Goal: Information Seeking & Learning: Learn about a topic

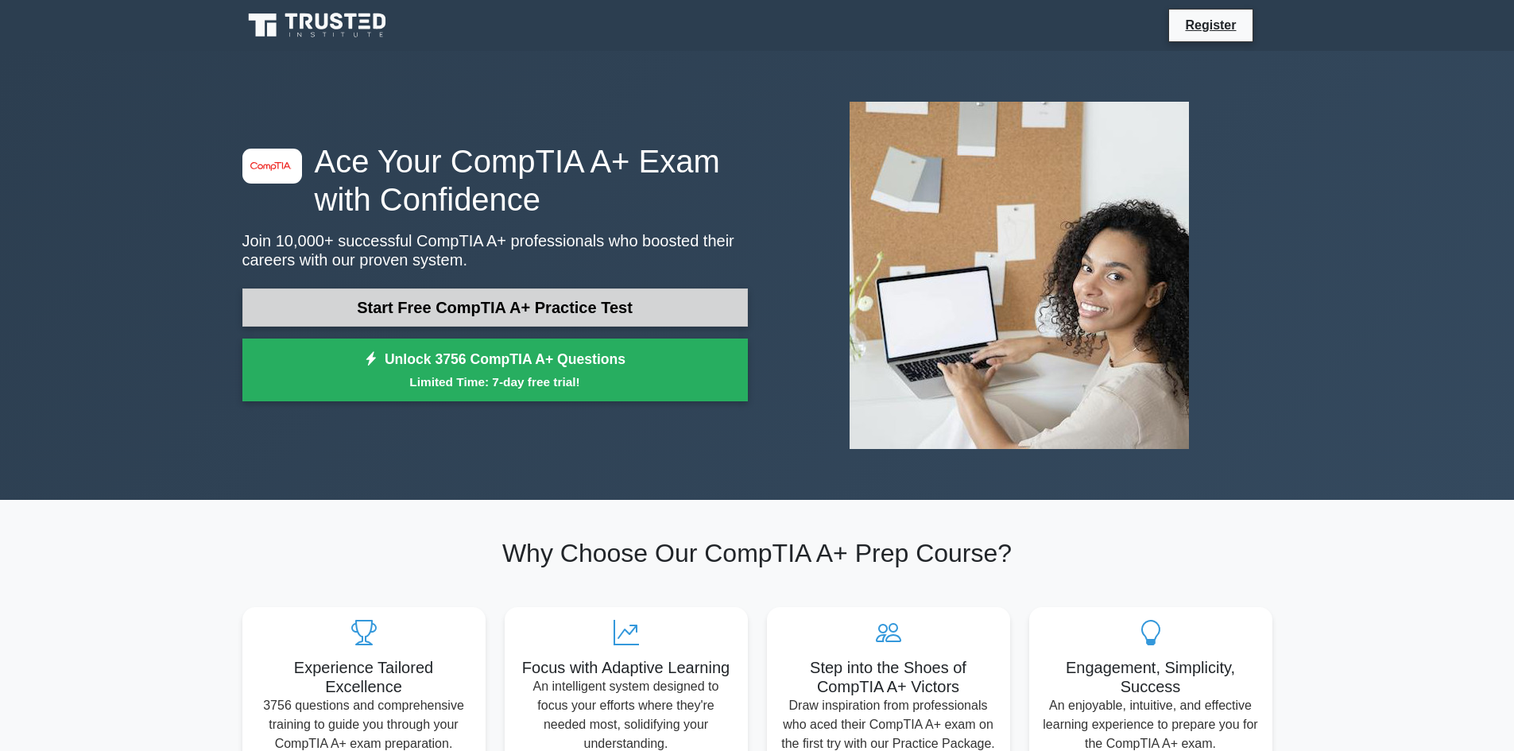
click at [515, 300] on link "Start Free CompTIA A+ Practice Test" at bounding box center [494, 307] width 505 height 38
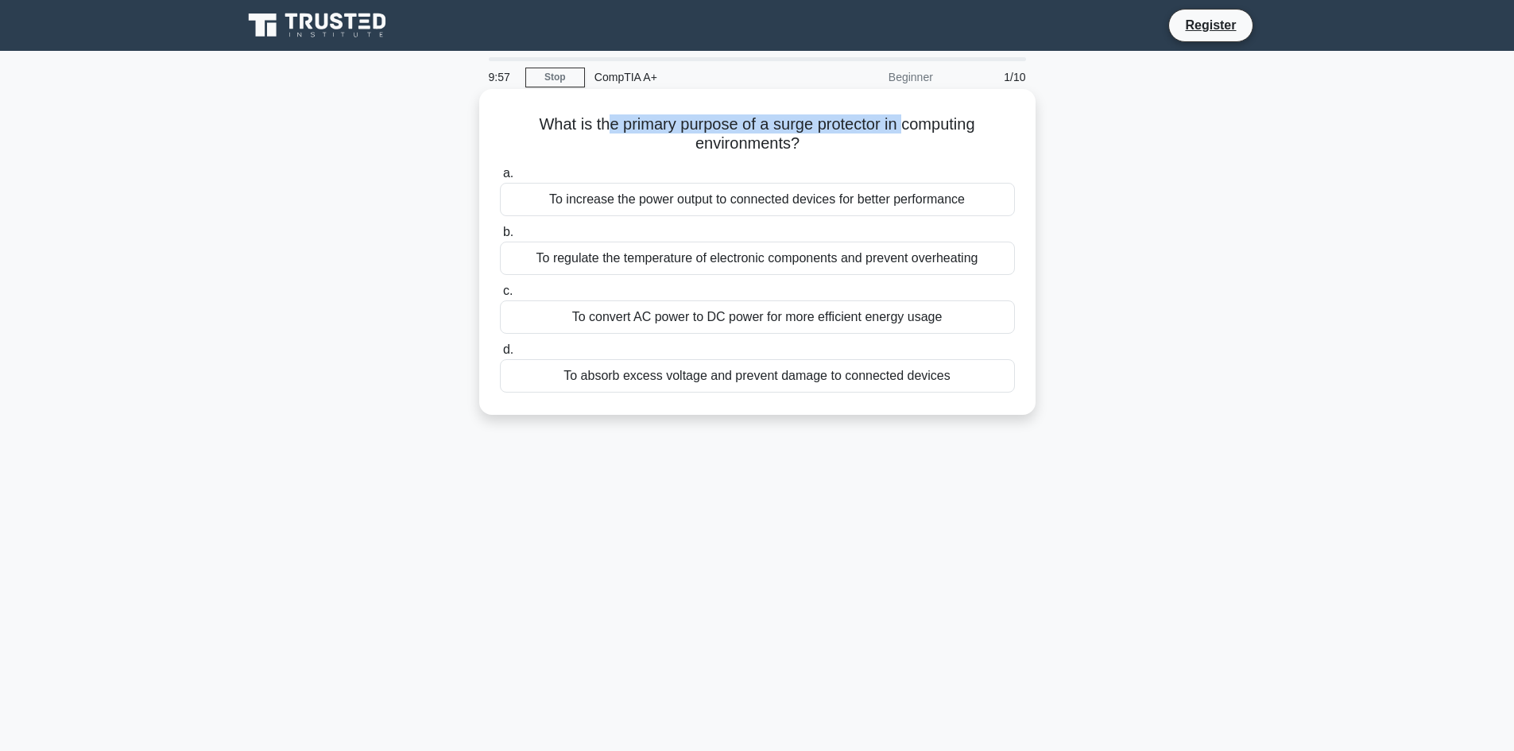
drag, startPoint x: 651, startPoint y: 122, endPoint x: 939, endPoint y: 134, distance: 288.6
click at [930, 131] on h5 "What is the primary purpose of a surge protector in computing environments? .sp…" at bounding box center [757, 134] width 518 height 40
click at [939, 134] on h5 "What is the primary purpose of a surge protector in computing environments? .sp…" at bounding box center [757, 134] width 518 height 40
drag, startPoint x: 872, startPoint y: 125, endPoint x: 956, endPoint y: 130, distance: 83.6
click at [944, 128] on h5 "What is the primary purpose of a surge protector in computing environments? .sp…" at bounding box center [757, 134] width 518 height 40
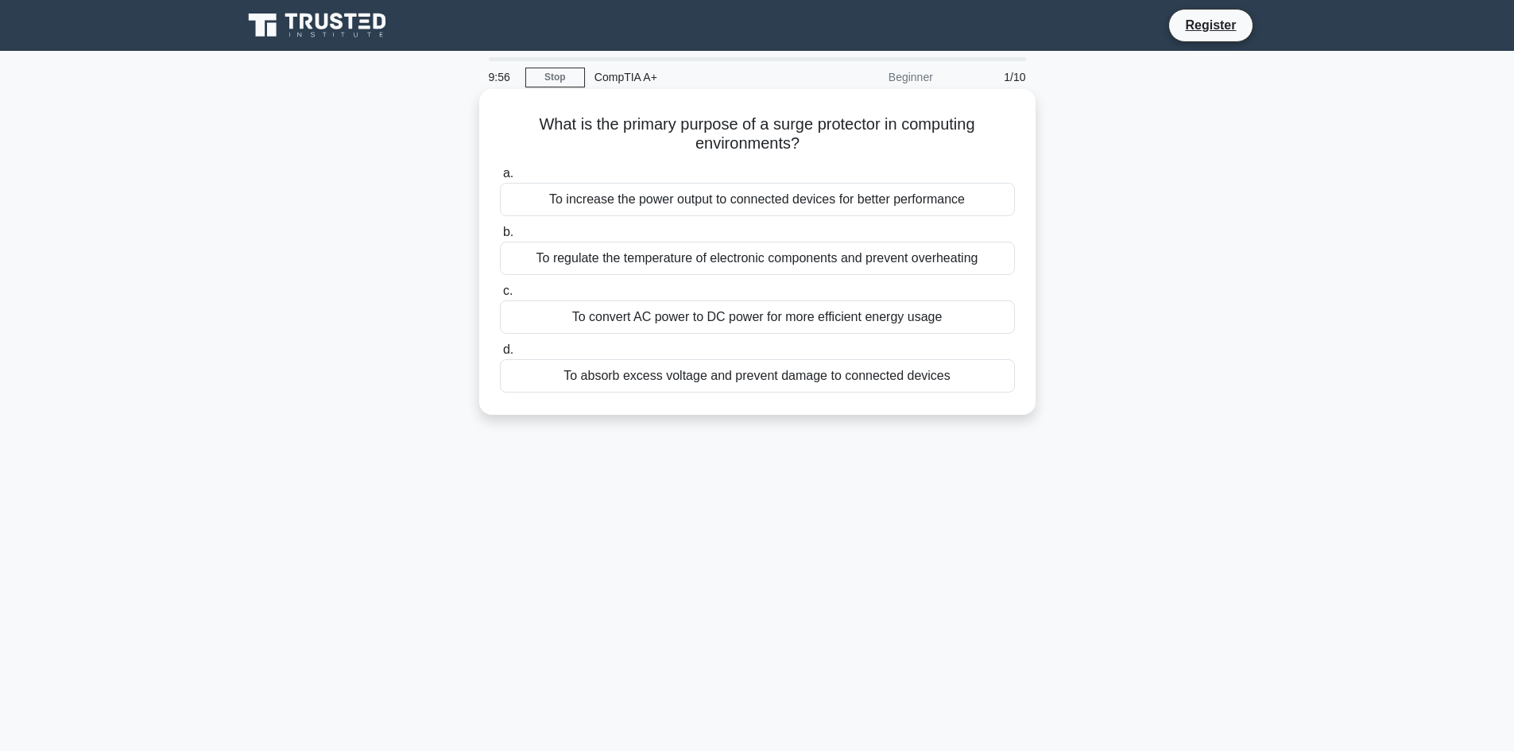
click at [956, 130] on h5 "What is the primary purpose of a surge protector in computing environments? .sp…" at bounding box center [757, 134] width 518 height 40
click at [811, 377] on div "To absorb excess voltage and prevent damage to connected devices" at bounding box center [757, 375] width 515 height 33
click at [500, 355] on input "d. To absorb excess voltage and prevent damage to connected devices" at bounding box center [500, 350] width 0 height 10
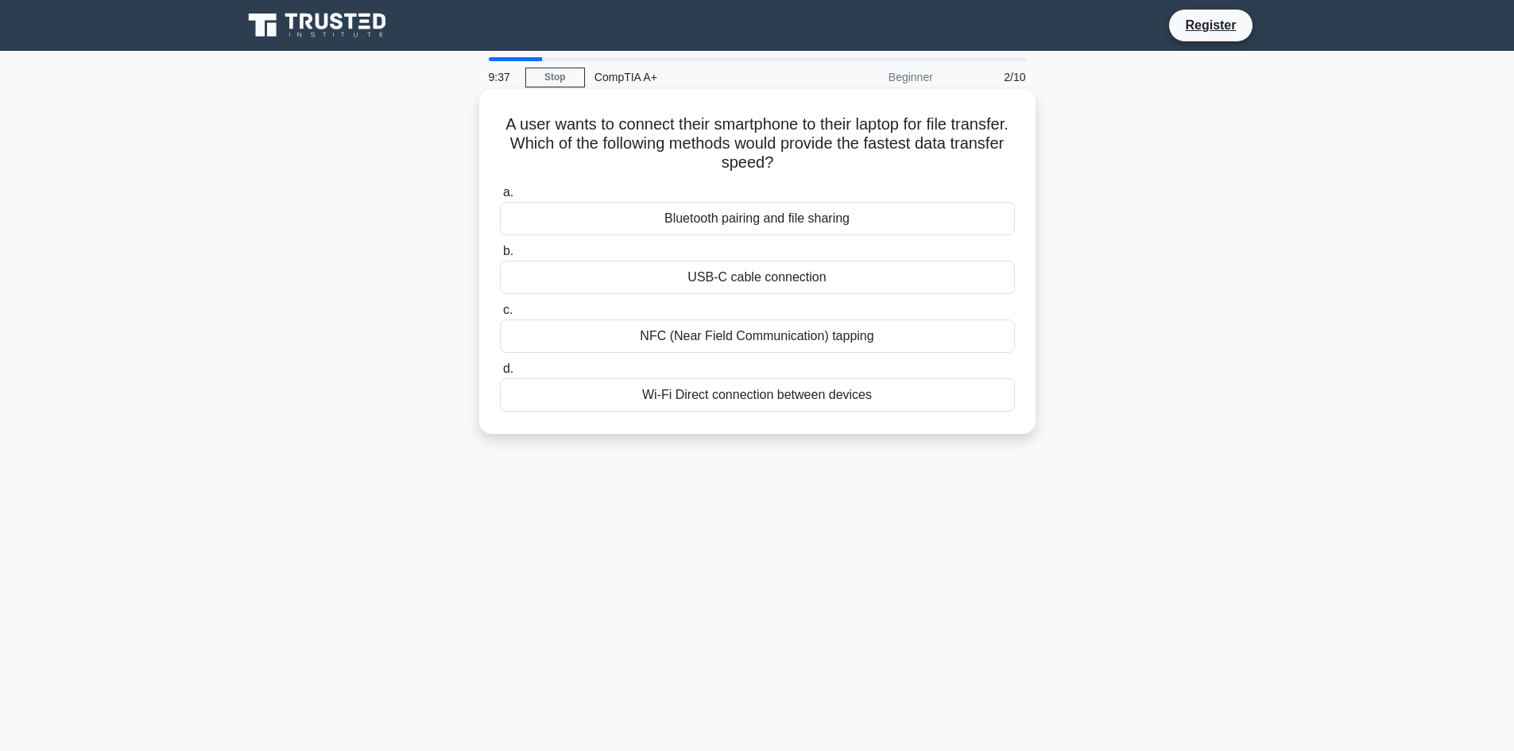
click at [733, 276] on div "USB-C cable connection" at bounding box center [757, 277] width 515 height 33
click at [500, 257] on input "b. USB-C cable connection" at bounding box center [500, 251] width 0 height 10
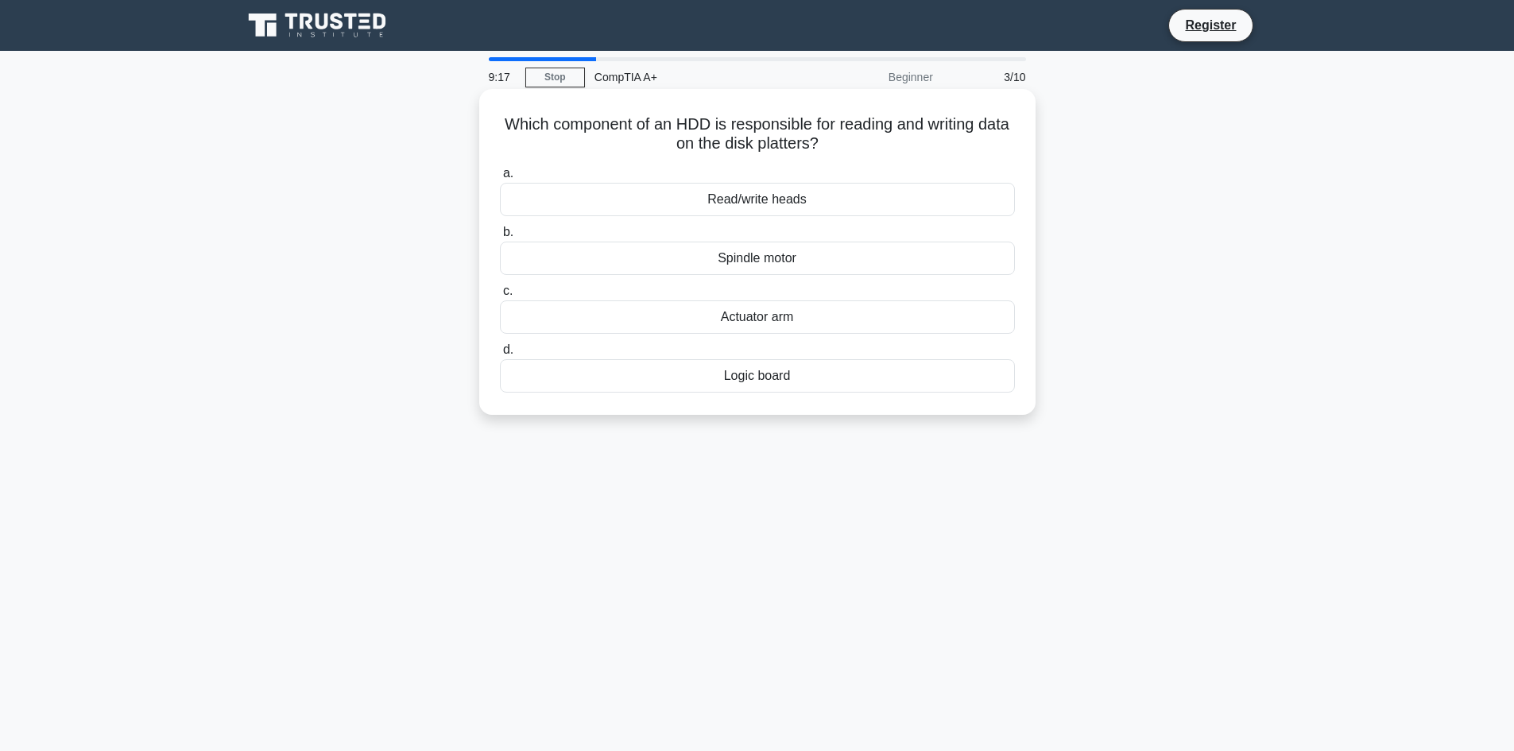
click at [748, 196] on div "Read/write heads" at bounding box center [757, 199] width 515 height 33
click at [500, 179] on input "a. Read/write heads" at bounding box center [500, 173] width 0 height 10
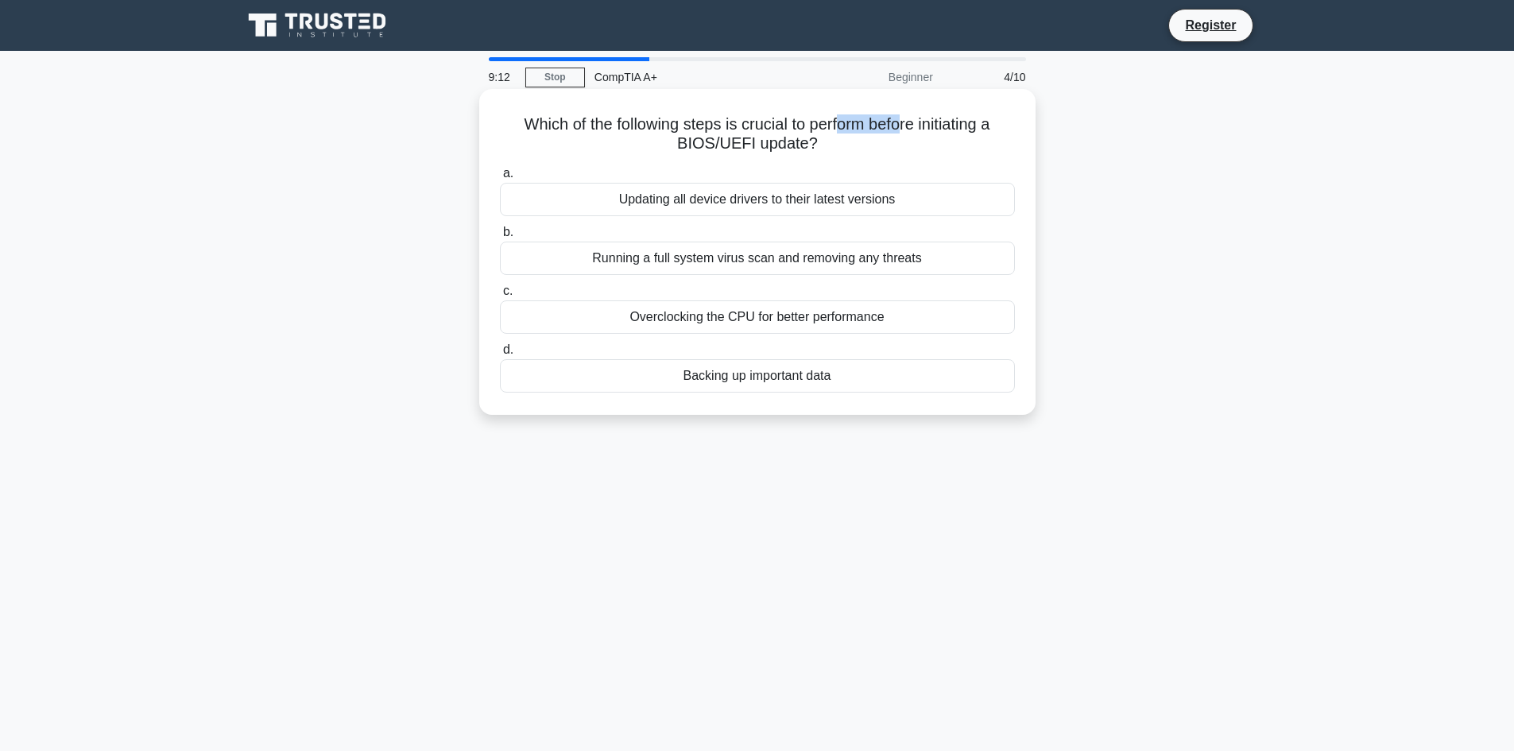
drag, startPoint x: 845, startPoint y: 122, endPoint x: 930, endPoint y: 123, distance: 85.0
click at [918, 122] on h5 "Which of the following steps is crucial to perform before initiating a BIOS/UEF…" at bounding box center [757, 134] width 518 height 40
click at [941, 125] on h5 "Which of the following steps is crucial to perform before initiating a BIOS/UEF…" at bounding box center [757, 134] width 518 height 40
click at [752, 376] on div "Backing up important data" at bounding box center [757, 375] width 515 height 33
click at [500, 355] on input "d. Backing up important data" at bounding box center [500, 350] width 0 height 10
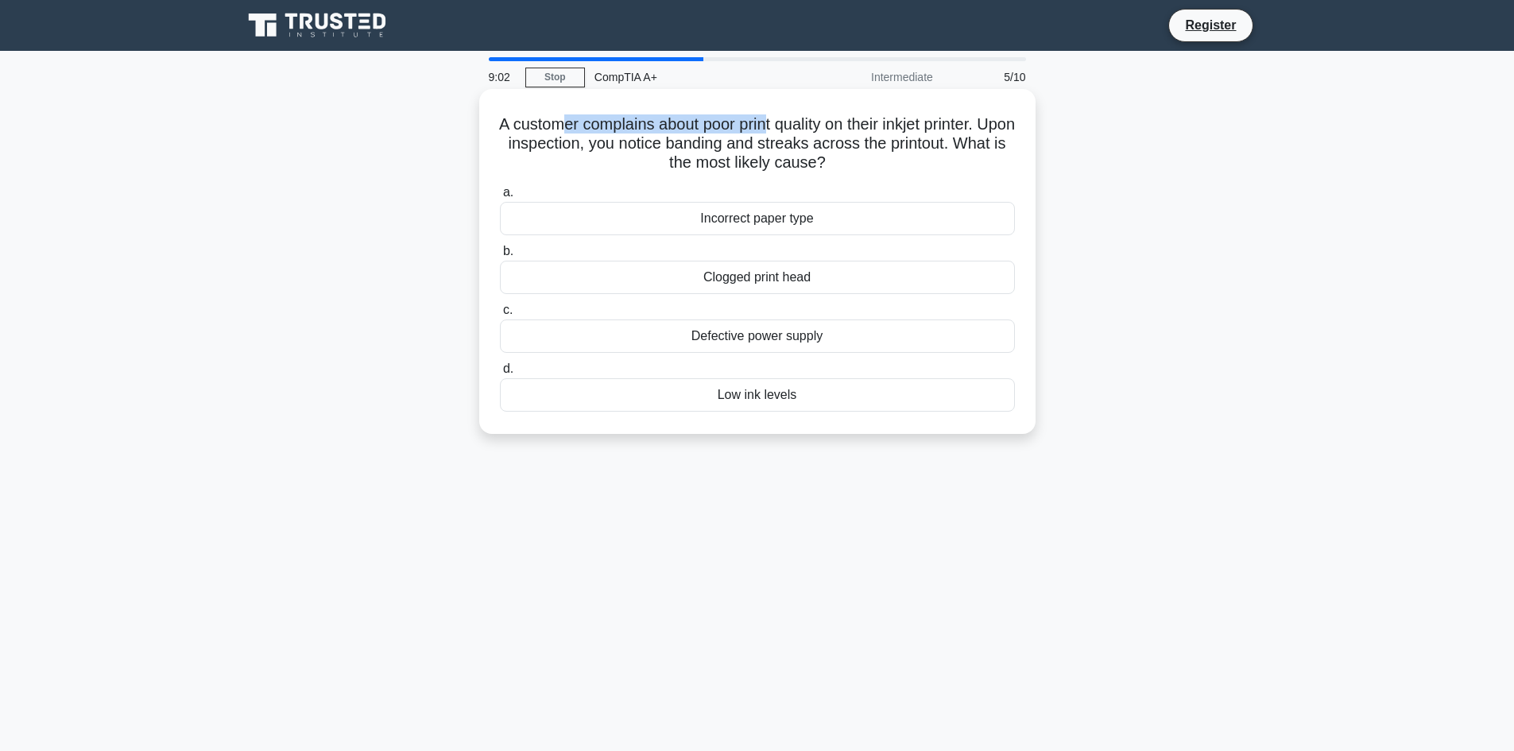
drag, startPoint x: 636, startPoint y: 137, endPoint x: 812, endPoint y: 137, distance: 175.6
click at [791, 134] on h5 "A customer complains about poor print quality on their inkjet printer. Upon ins…" at bounding box center [757, 143] width 518 height 59
click at [828, 141] on h5 "A customer complains about poor print quality on their inkjet printer. Upon ins…" at bounding box center [757, 143] width 518 height 59
drag, startPoint x: 795, startPoint y: 142, endPoint x: 911, endPoint y: 146, distance: 116.1
click at [893, 144] on h5 "A customer complains about poor print quality on their inkjet printer. Upon ins…" at bounding box center [757, 143] width 518 height 59
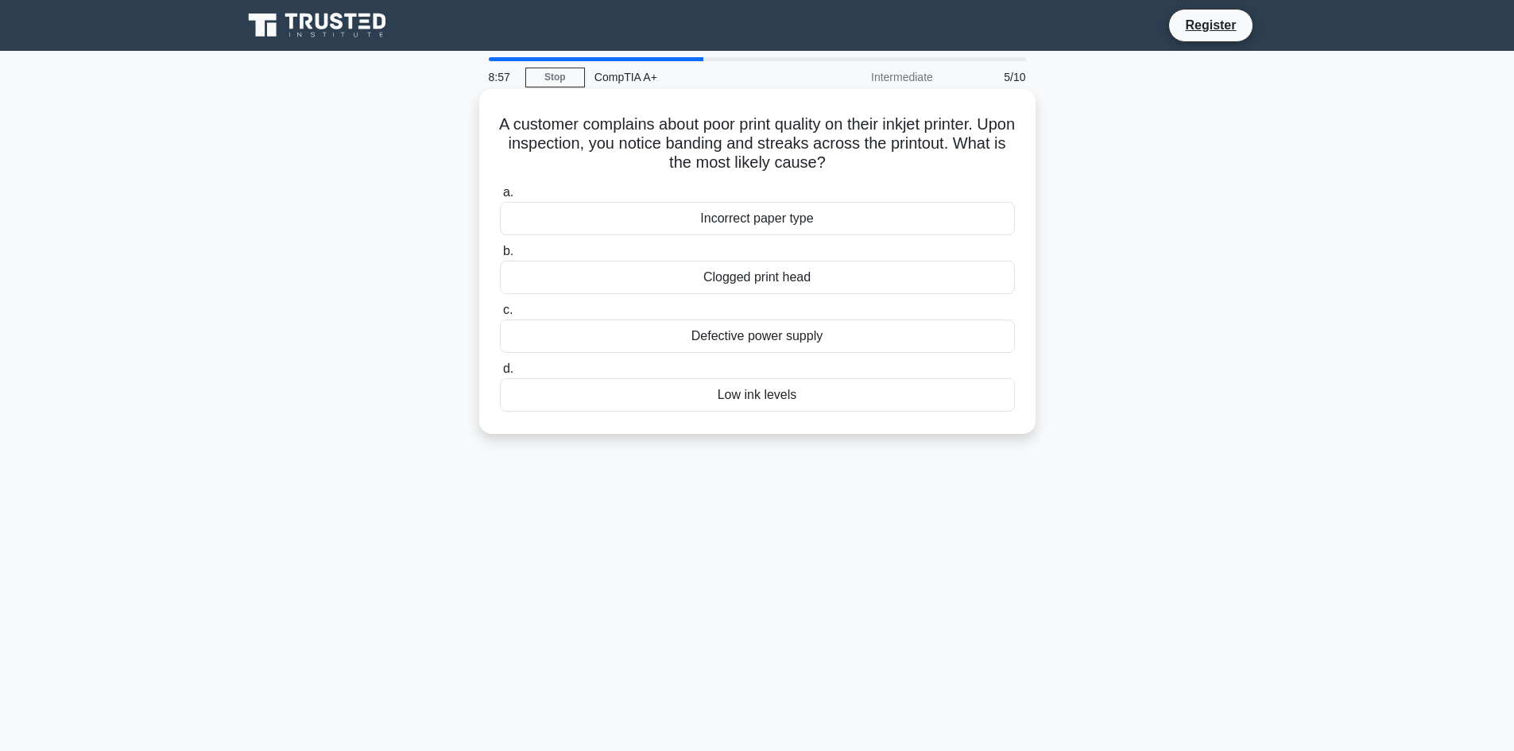
click at [902, 163] on h5 "A customer complains about poor print quality on their inkjet printer. Upon ins…" at bounding box center [757, 143] width 518 height 59
click at [767, 276] on div "Clogged print head" at bounding box center [757, 277] width 515 height 33
click at [500, 257] on input "b. Clogged print head" at bounding box center [500, 251] width 0 height 10
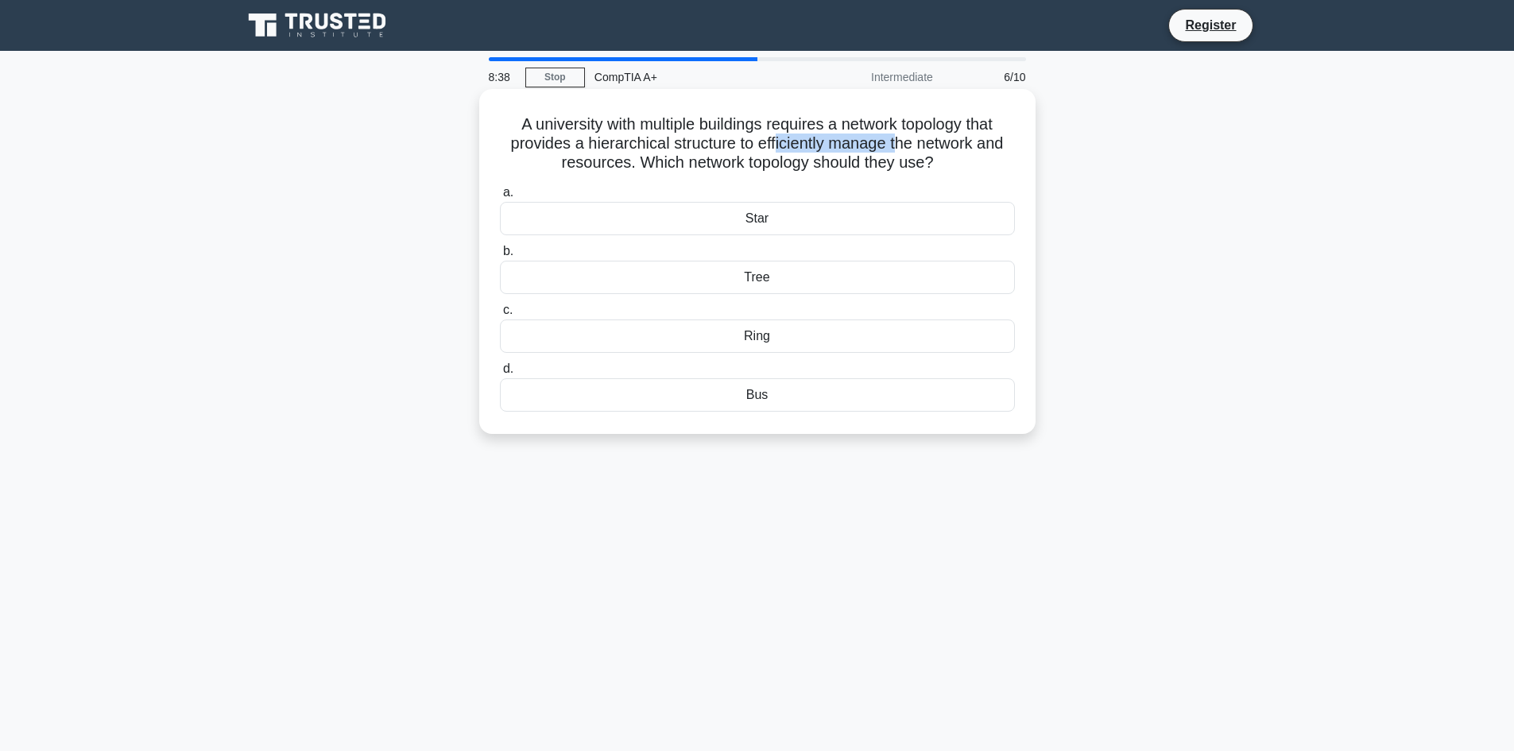
drag, startPoint x: 776, startPoint y: 145, endPoint x: 933, endPoint y: 147, distance: 156.5
click at [914, 143] on h5 "A university with multiple buildings requires a network topology that provides …" at bounding box center [757, 143] width 518 height 59
click at [943, 149] on h5 "A university with multiple buildings requires a network topology that provides …" at bounding box center [757, 143] width 518 height 59
drag, startPoint x: 647, startPoint y: 164, endPoint x: 933, endPoint y: 164, distance: 286.0
click at [922, 163] on h5 "A university with multiple buildings requires a network topology that provides …" at bounding box center [757, 143] width 518 height 59
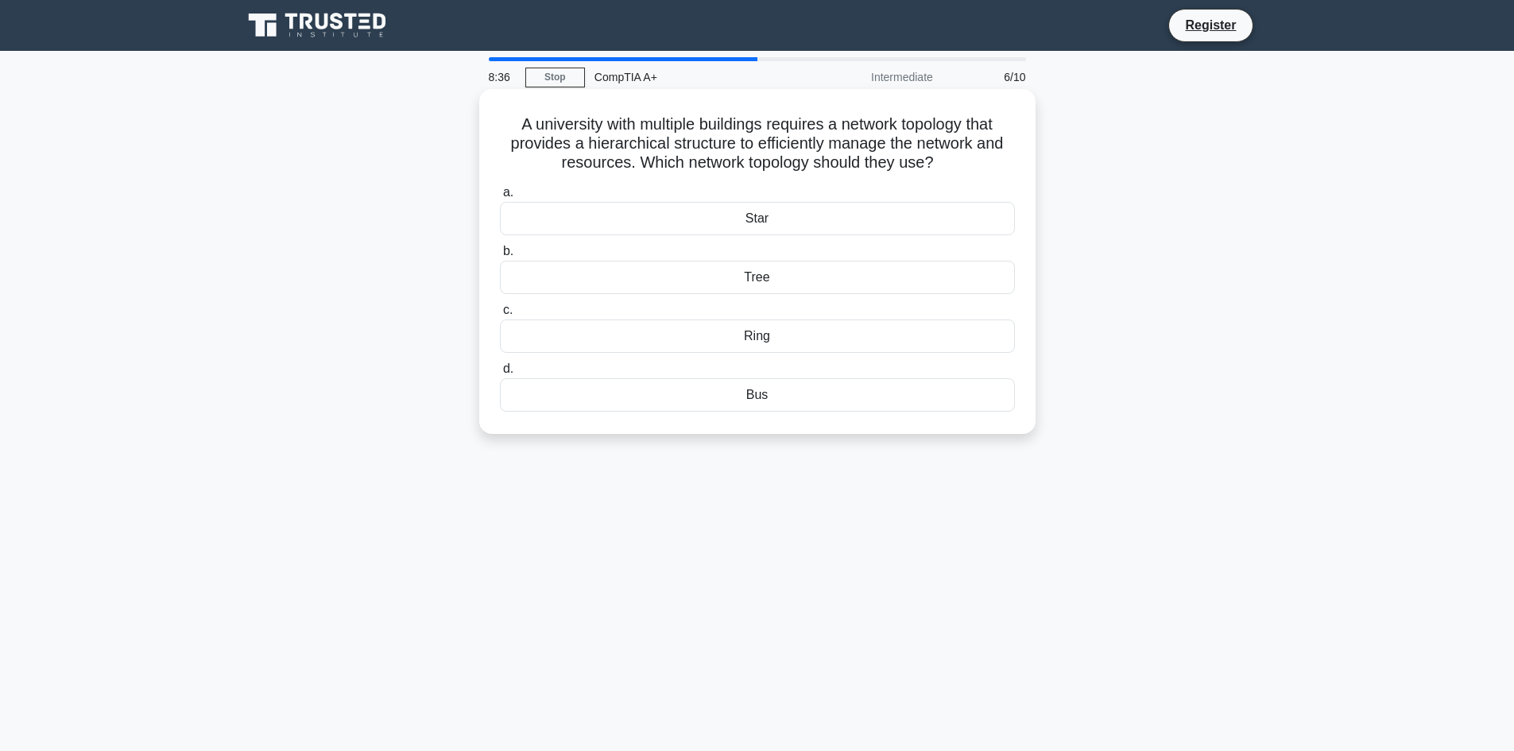
click at [933, 164] on h5 "A university with multiple buildings requires a network topology that provides …" at bounding box center [757, 143] width 518 height 59
click at [744, 273] on div "Tree" at bounding box center [757, 277] width 515 height 33
click at [500, 257] on input "b. Tree" at bounding box center [500, 251] width 0 height 10
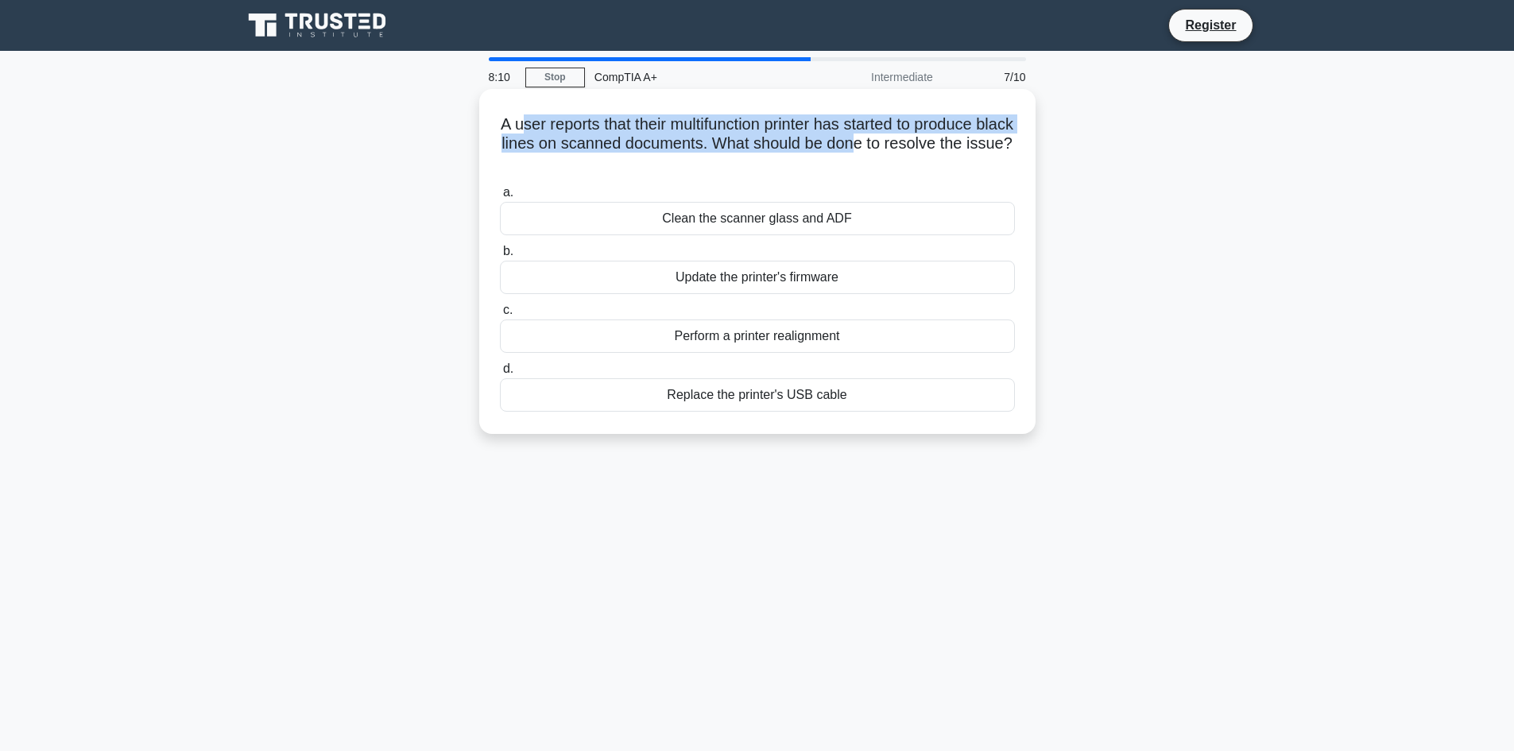
drag, startPoint x: 555, startPoint y: 124, endPoint x: 921, endPoint y: 151, distance: 367.3
click at [910, 149] on h5 "A user reports that their multifunction printer has started to produce black li…" at bounding box center [757, 143] width 518 height 59
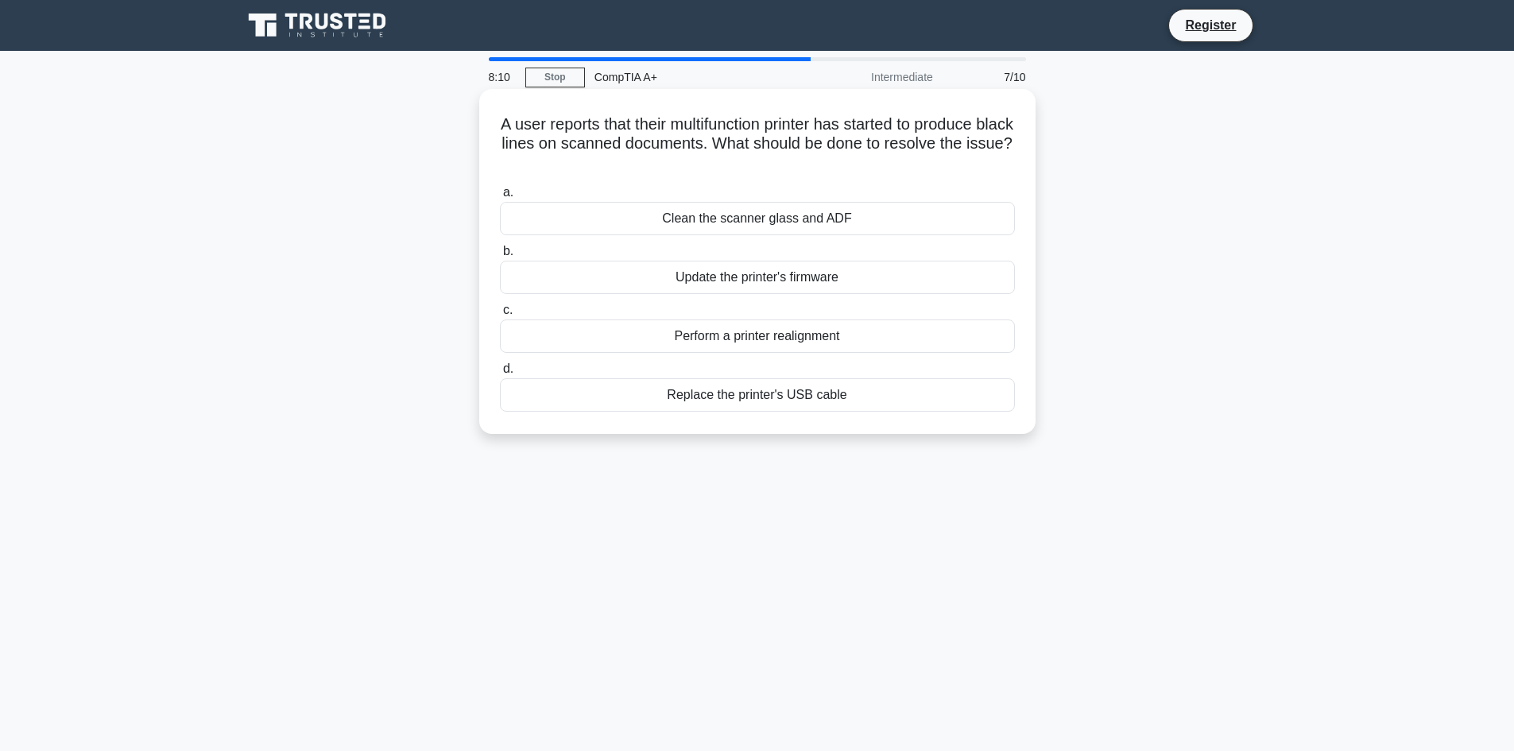
click at [935, 153] on h5 "A user reports that their multifunction printer has started to produce black li…" at bounding box center [757, 143] width 518 height 59
click at [749, 215] on div "Clean the scanner glass and ADF" at bounding box center [757, 218] width 515 height 33
click at [500, 198] on input "a. Clean the scanner glass and ADF" at bounding box center [500, 193] width 0 height 10
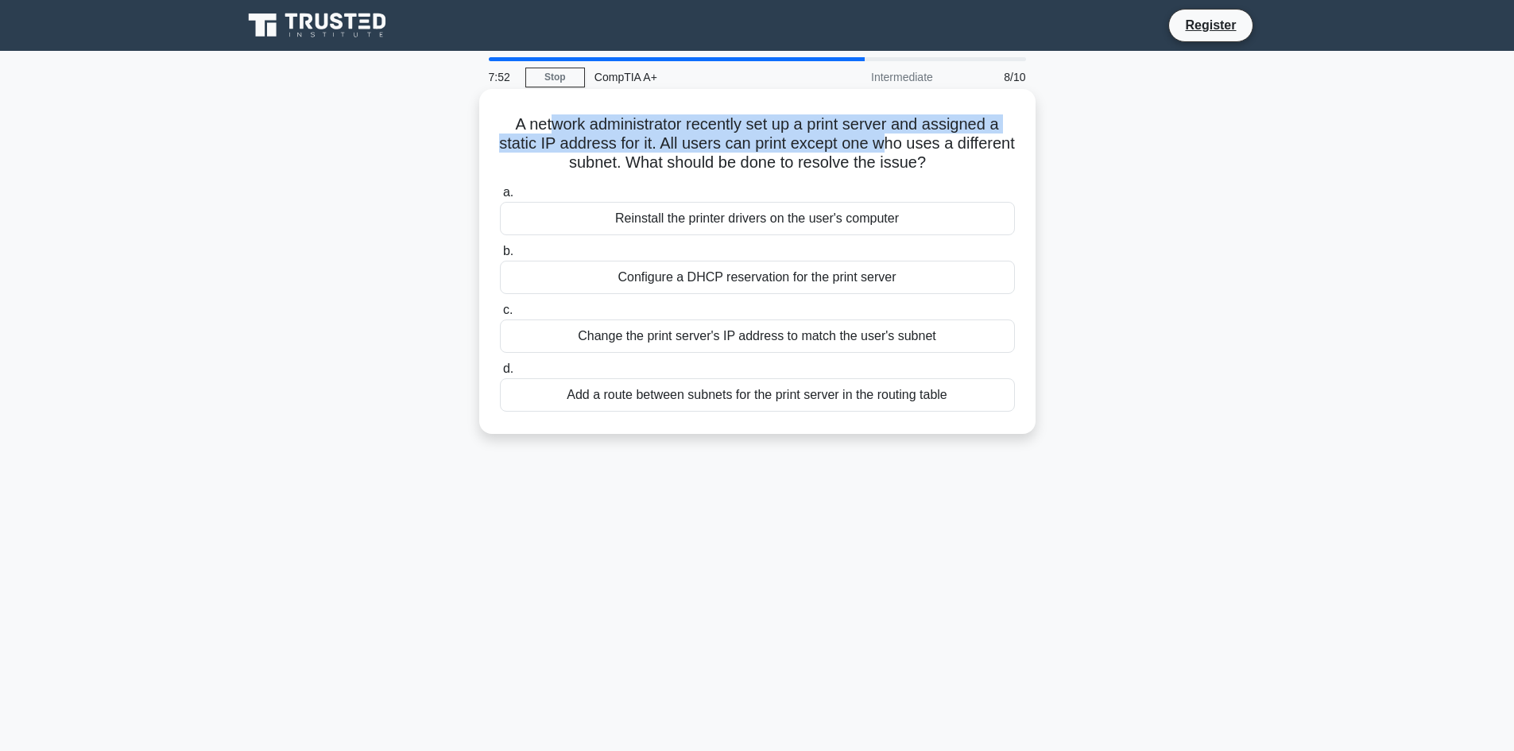
drag, startPoint x: 555, startPoint y: 122, endPoint x: 931, endPoint y: 150, distance: 377.6
click at [927, 150] on h5 "A network administrator recently set up a print server and assigned a static IP…" at bounding box center [757, 143] width 518 height 59
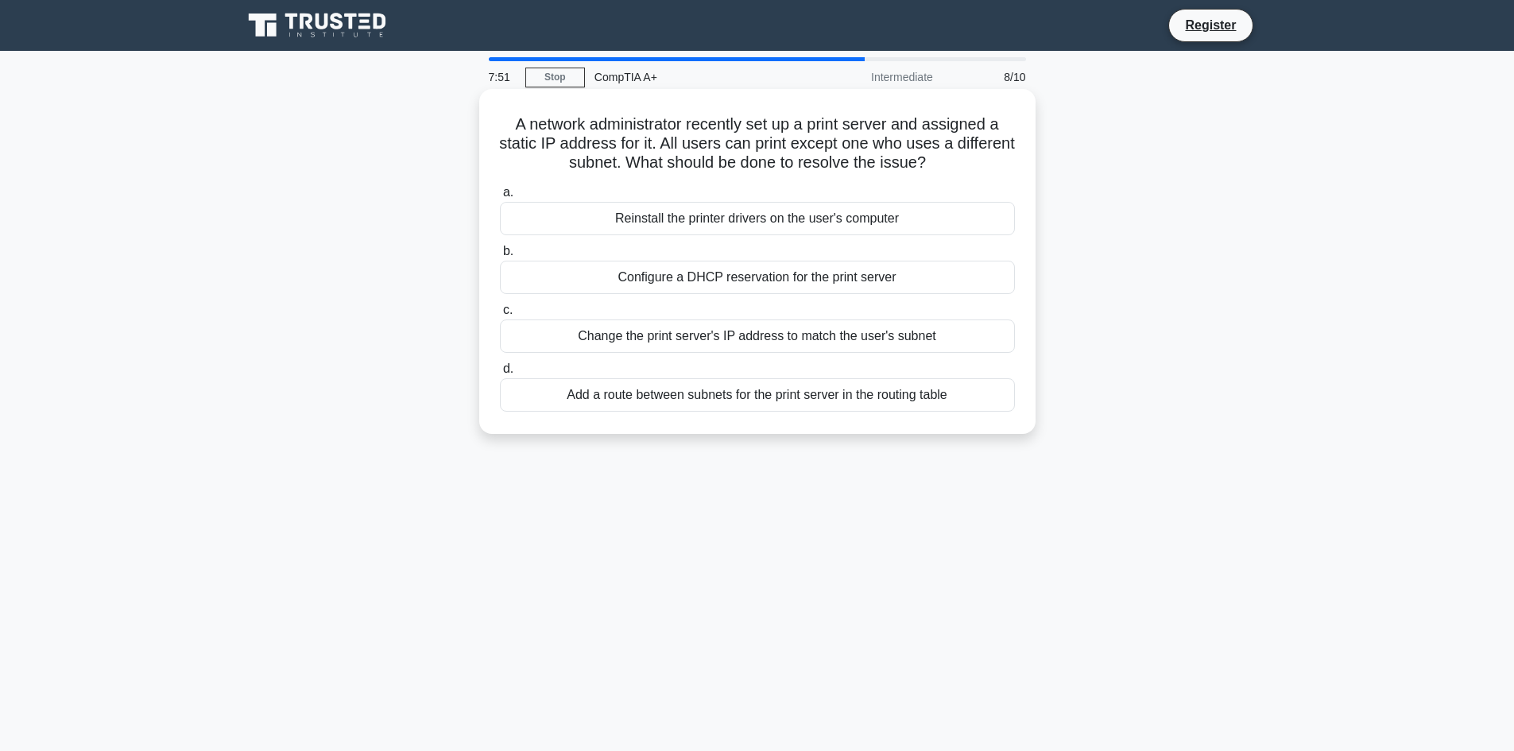
click at [891, 175] on div "A network administrator recently set up a print server and assigned a static IP…" at bounding box center [756, 261] width 543 height 332
drag, startPoint x: 717, startPoint y: 161, endPoint x: 942, endPoint y: 163, distance: 224.8
click at [942, 163] on h5 "A network administrator recently set up a print server and assigned a static IP…" at bounding box center [757, 143] width 518 height 59
click at [798, 396] on div "Add a route between subnets for the print server in the routing table" at bounding box center [757, 394] width 515 height 33
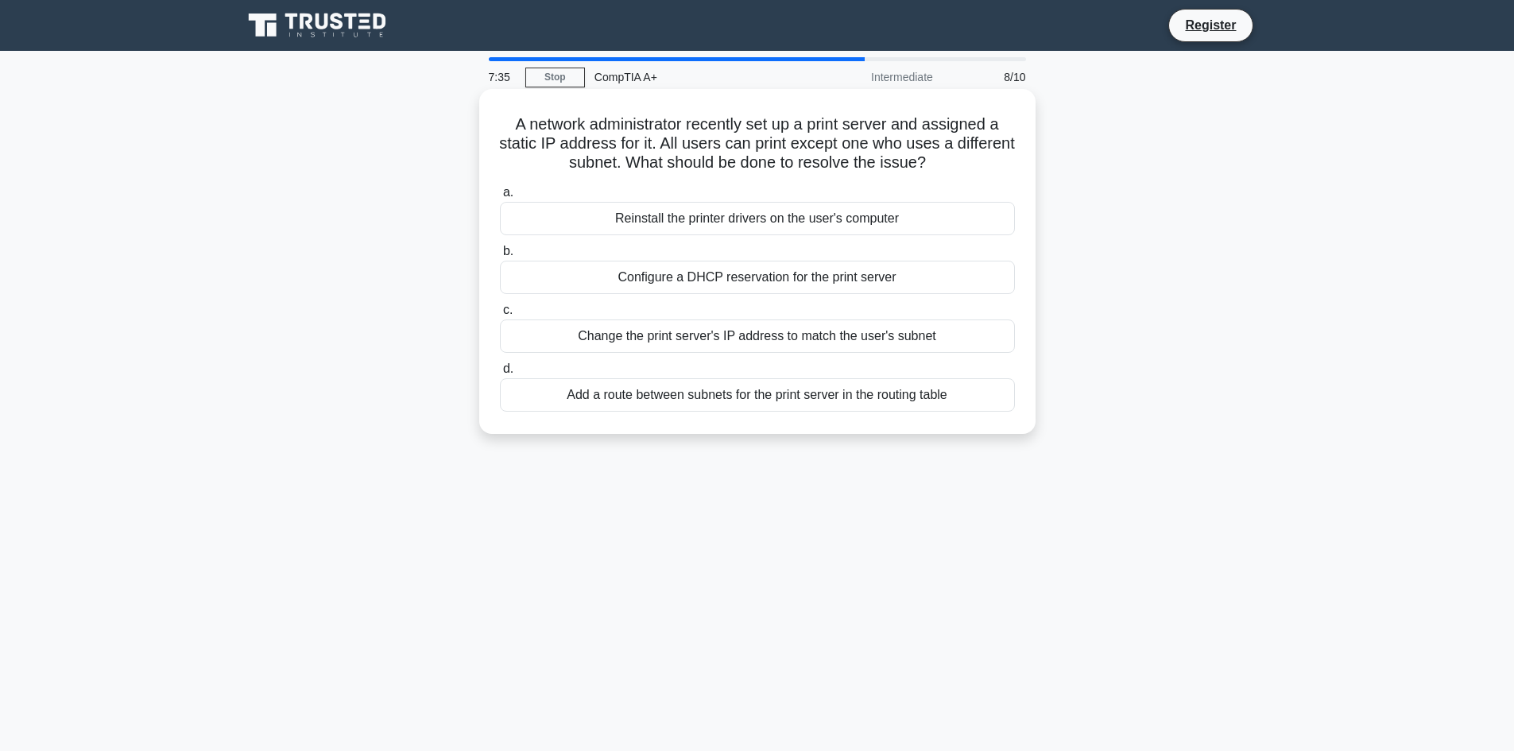
click at [500, 374] on input "d. Add a route between subnets for the print server in the routing table" at bounding box center [500, 369] width 0 height 10
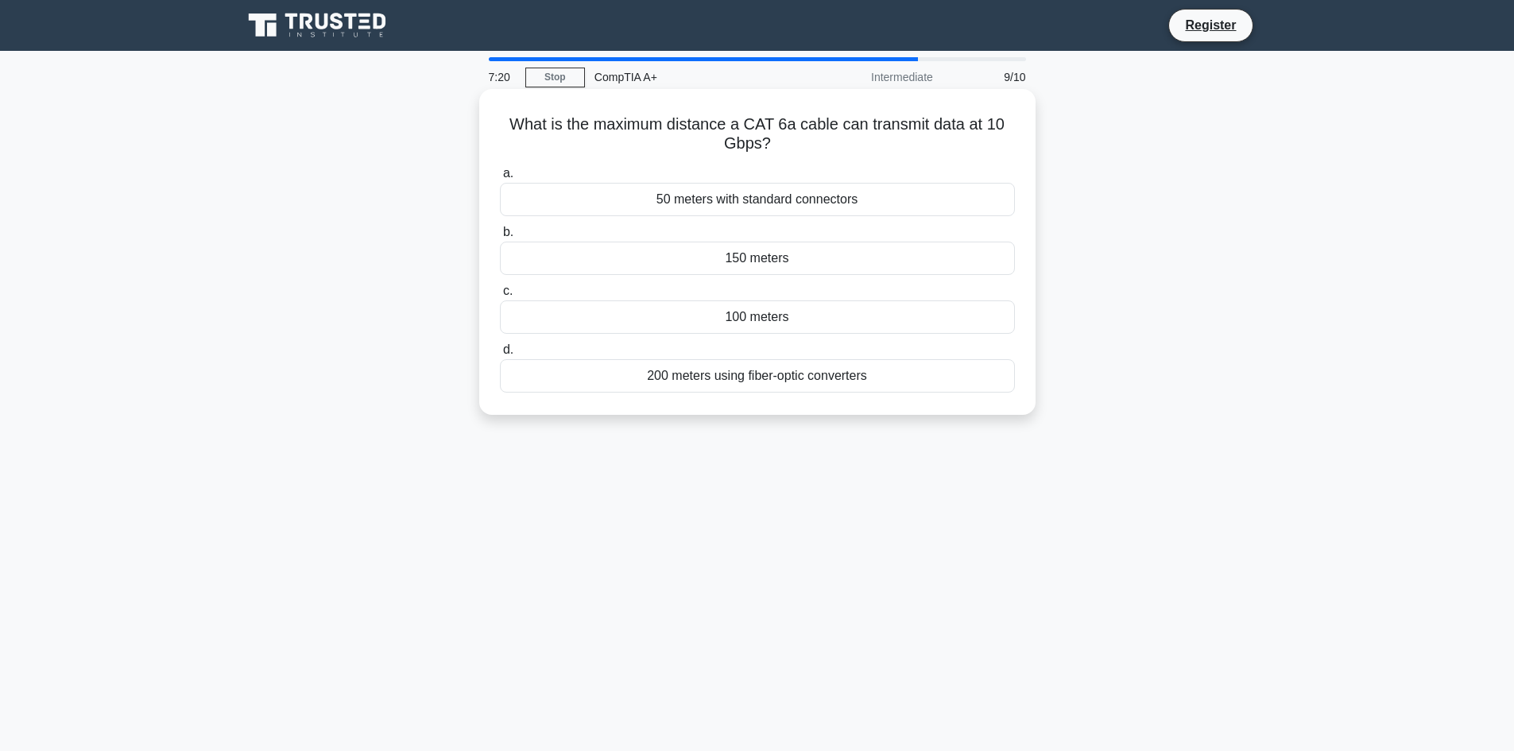
click at [786, 198] on div "50 meters with standard connectors" at bounding box center [757, 199] width 515 height 33
click at [500, 179] on input "a. 50 meters with standard connectors" at bounding box center [500, 173] width 0 height 10
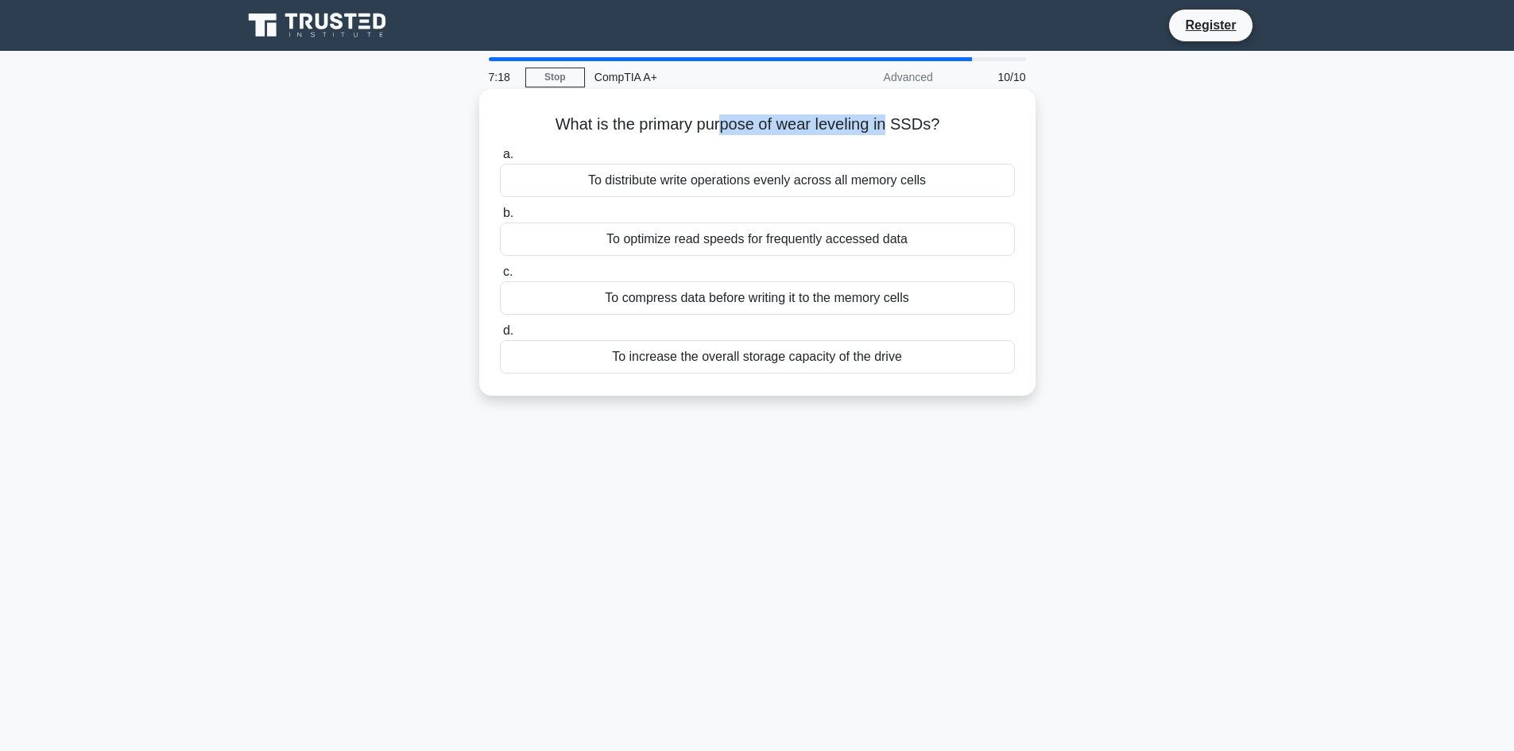
drag, startPoint x: 733, startPoint y: 122, endPoint x: 920, endPoint y: 130, distance: 186.8
click at [907, 129] on h5 "What is the primary purpose of wear leveling in SSDs? .spinner_0XTQ{transform-o…" at bounding box center [757, 124] width 518 height 21
click at [921, 130] on h5 "What is the primary purpose of wear leveling in SSDs? .spinner_0XTQ{transform-o…" at bounding box center [757, 124] width 518 height 21
drag, startPoint x: 799, startPoint y: 124, endPoint x: 923, endPoint y: 118, distance: 124.1
click at [914, 118] on h5 "What is the primary purpose of wear leveling in SSDs? .spinner_0XTQ{transform-o…" at bounding box center [757, 124] width 518 height 21
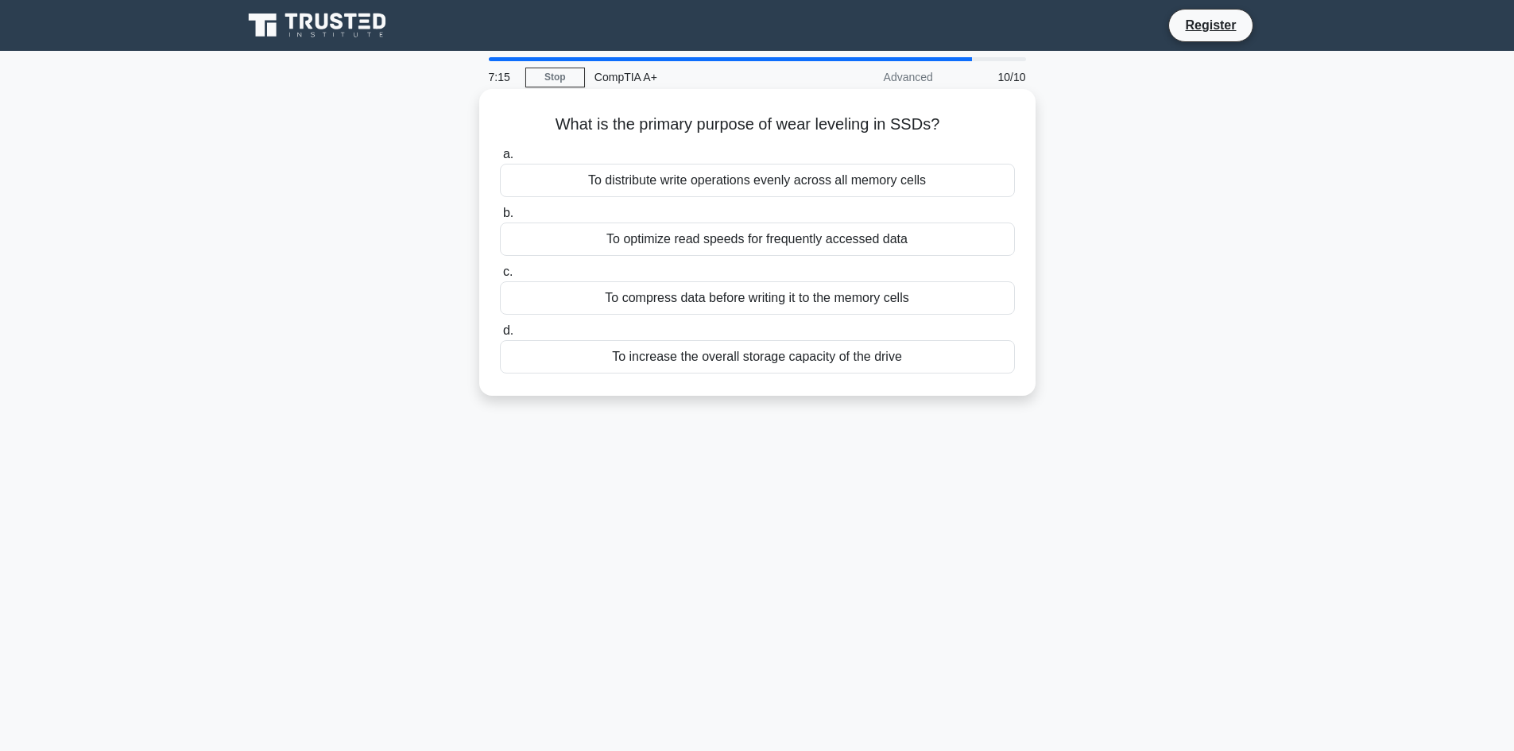
click at [923, 118] on h5 "What is the primary purpose of wear leveling in SSDs? .spinner_0XTQ{transform-o…" at bounding box center [757, 124] width 518 height 21
click at [717, 172] on div "To distribute write operations evenly across all memory cells" at bounding box center [757, 180] width 515 height 33
click at [500, 160] on input "a. To distribute write operations evenly across all memory cells" at bounding box center [500, 154] width 0 height 10
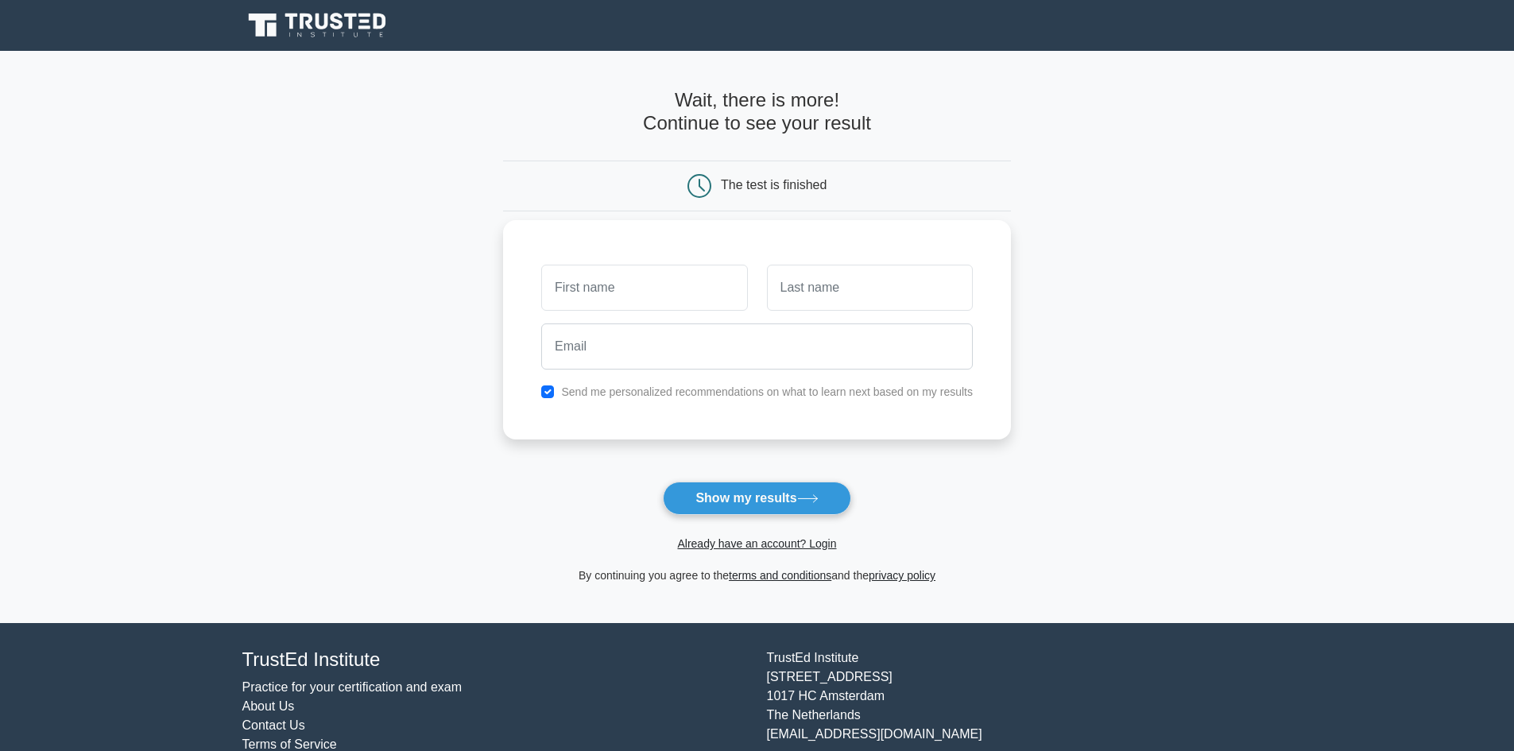
click at [763, 390] on label "Send me personalized recommendations on what to learn next based on my results" at bounding box center [767, 391] width 412 height 13
click at [613, 289] on input "text" at bounding box center [644, 288] width 206 height 46
type input "[PERSON_NAME]"
type input "Hentze"
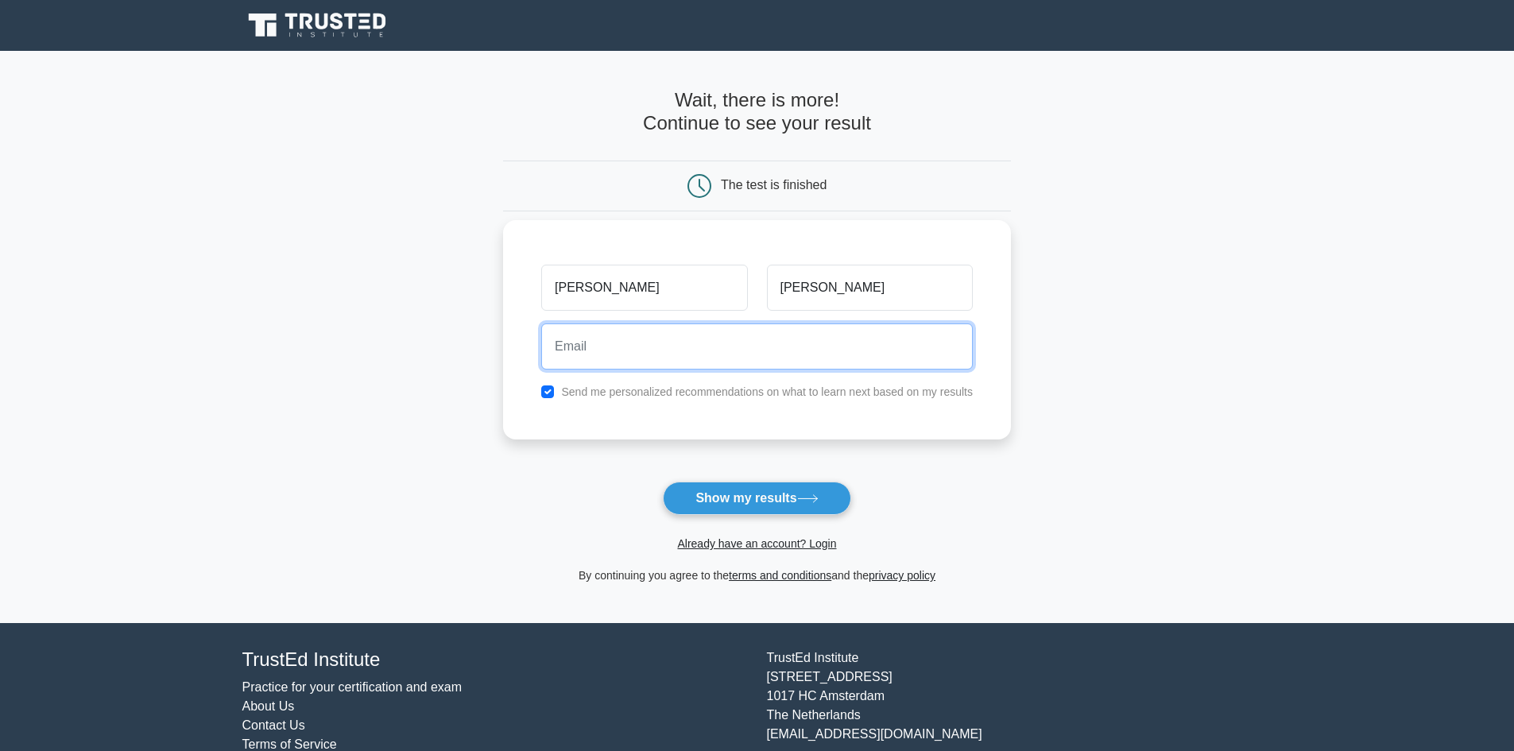
drag, startPoint x: 562, startPoint y: 369, endPoint x: 586, endPoint y: 358, distance: 26.7
click at [562, 369] on input "email" at bounding box center [756, 346] width 431 height 46
type input "stefanhentze@gmx.net"
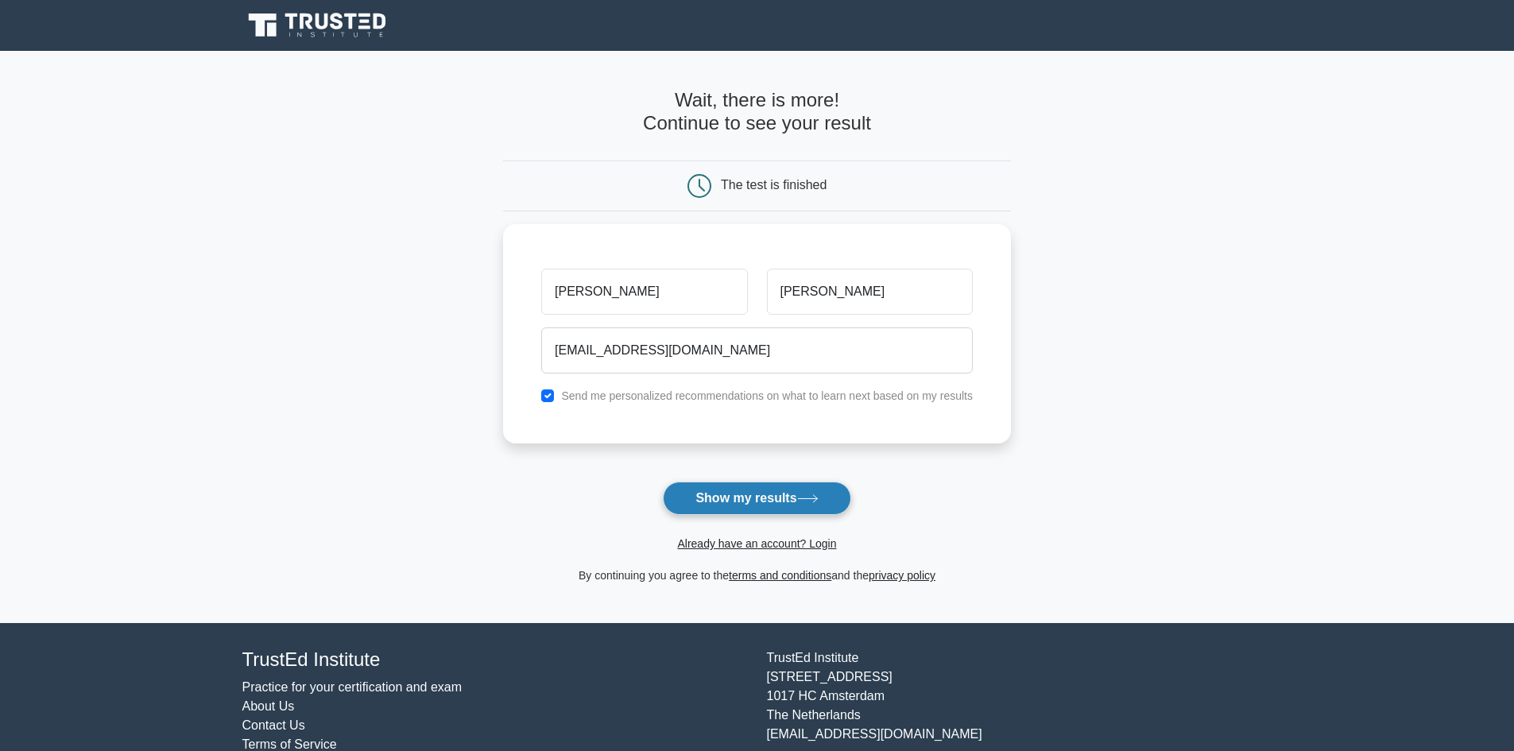
click at [760, 500] on button "Show my results" at bounding box center [757, 497] width 188 height 33
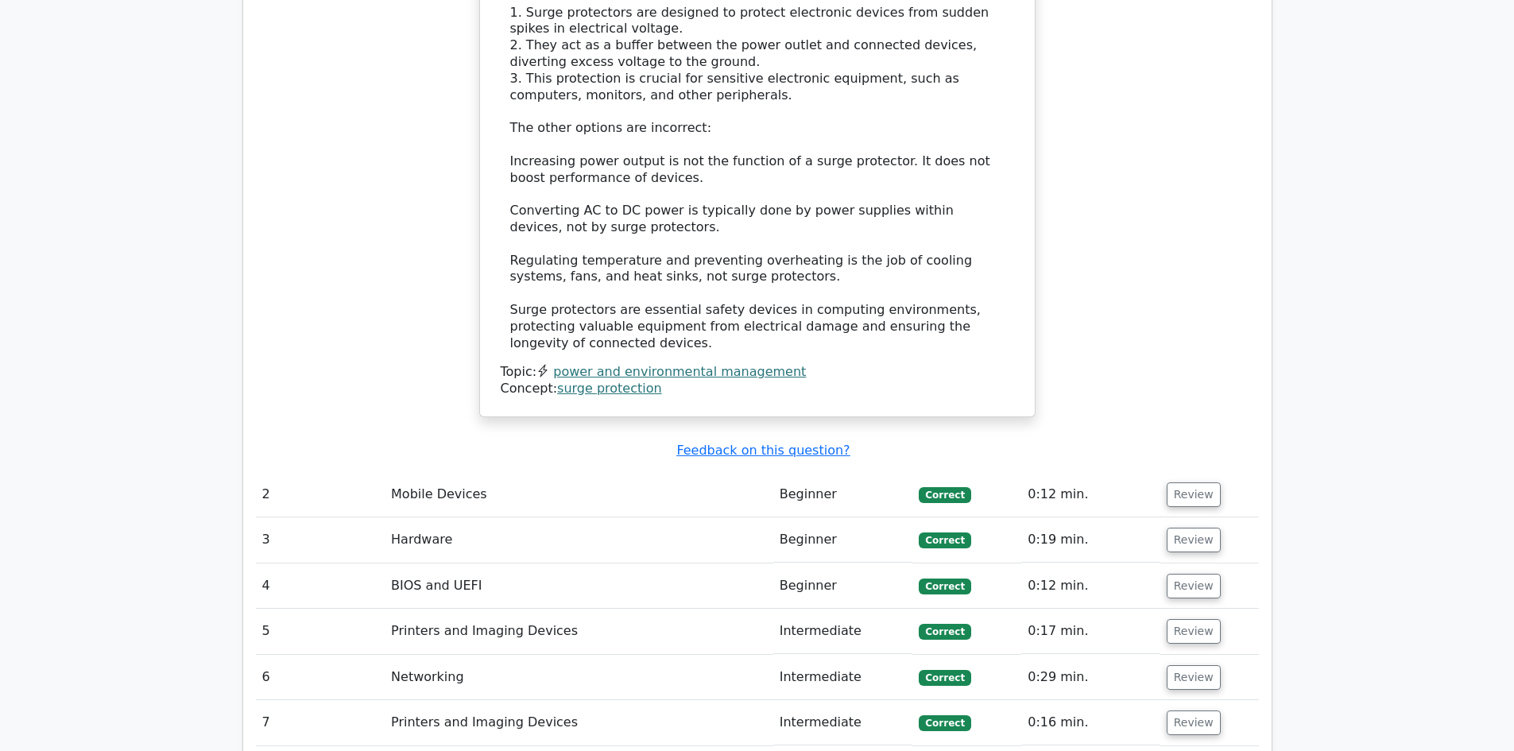
scroll to position [2145, 0]
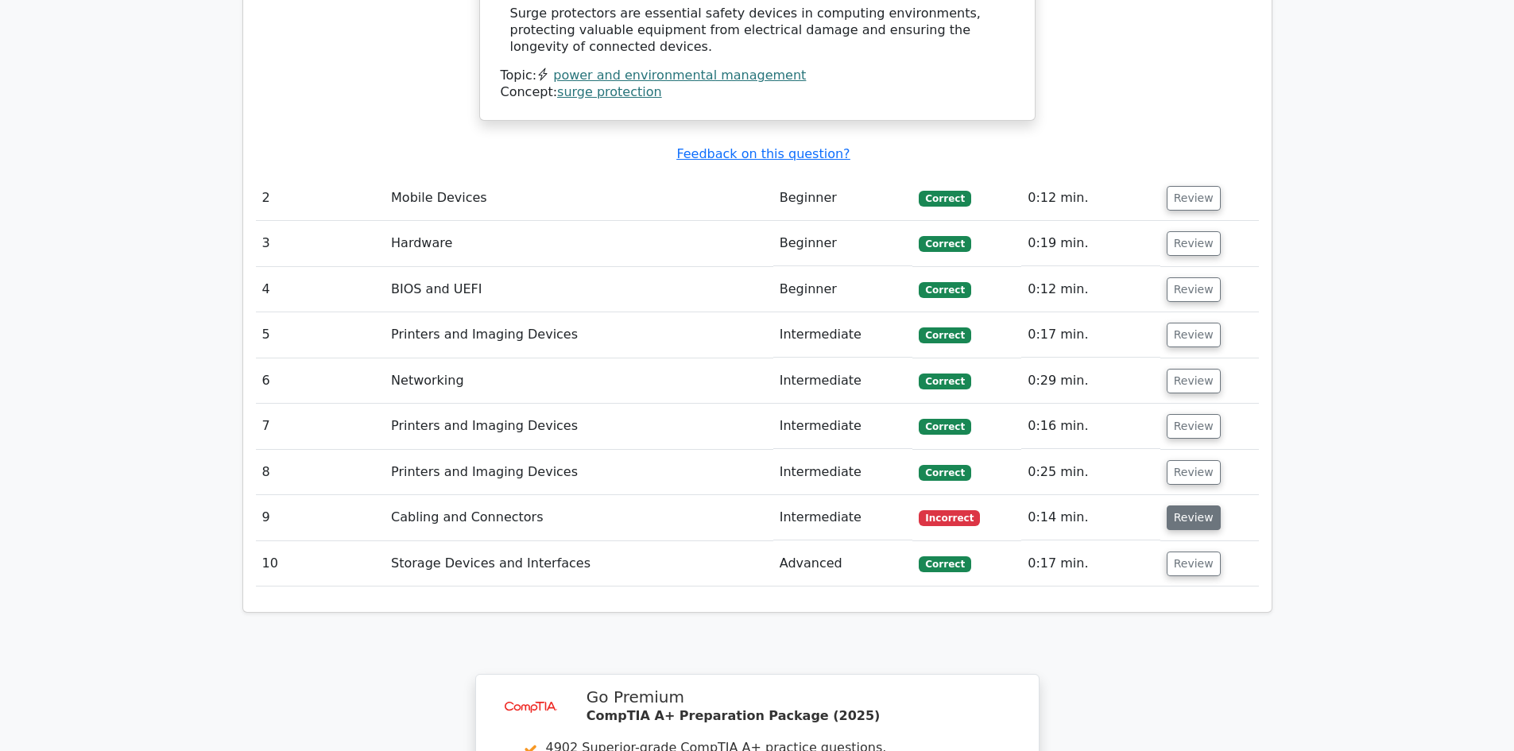
click at [1185, 505] on button "Review" at bounding box center [1193, 517] width 54 height 25
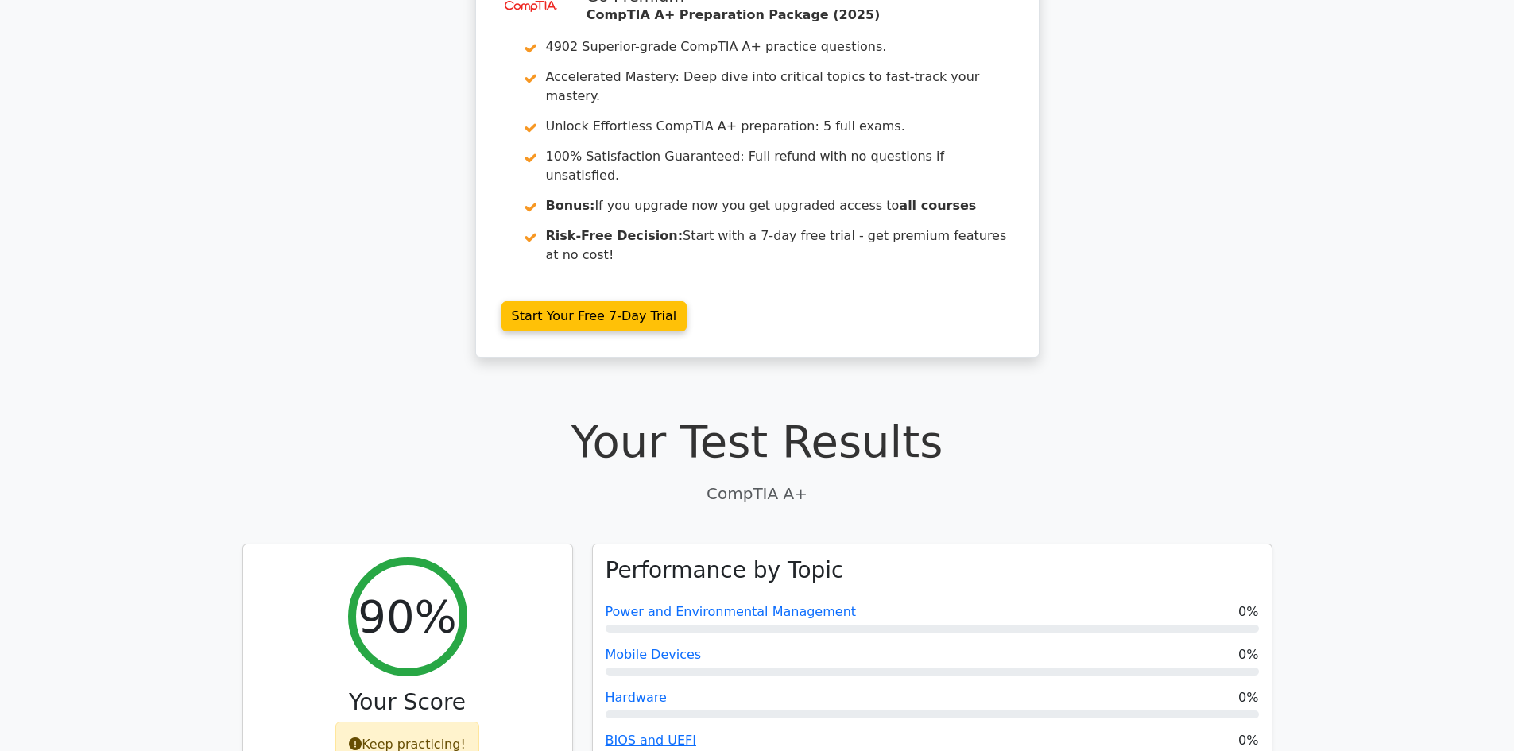
scroll to position [0, 0]
